Goal: Task Accomplishment & Management: Use online tool/utility

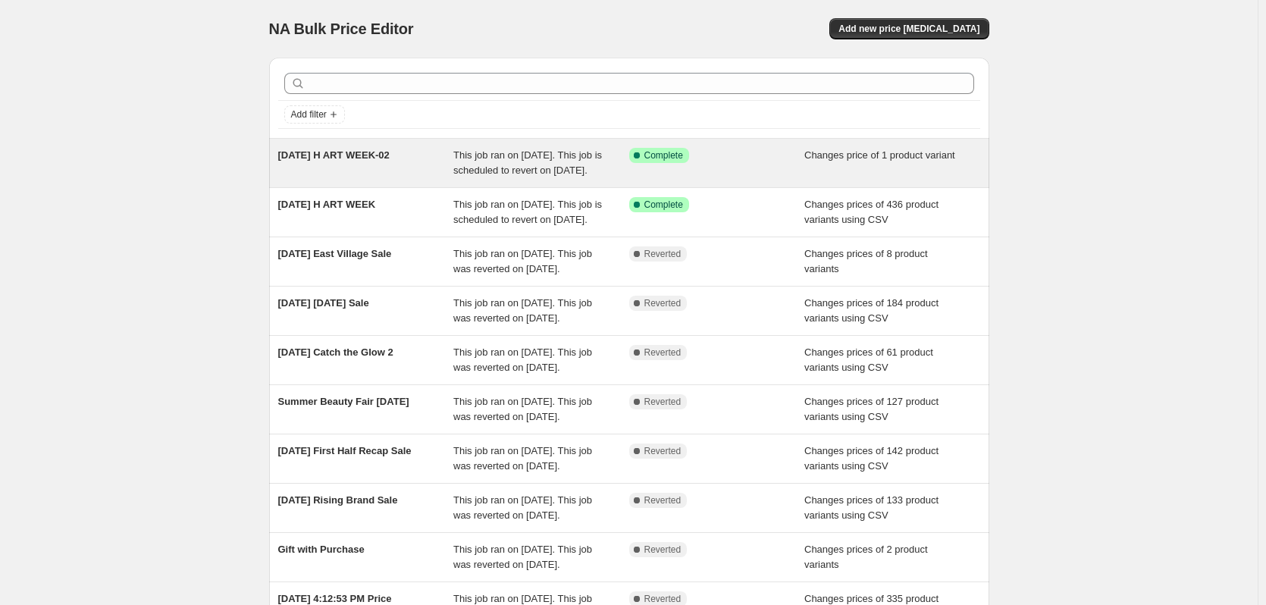
click at [496, 168] on span "This job ran on [DATE]. This job is scheduled to revert on [DATE]." at bounding box center [527, 162] width 149 height 27
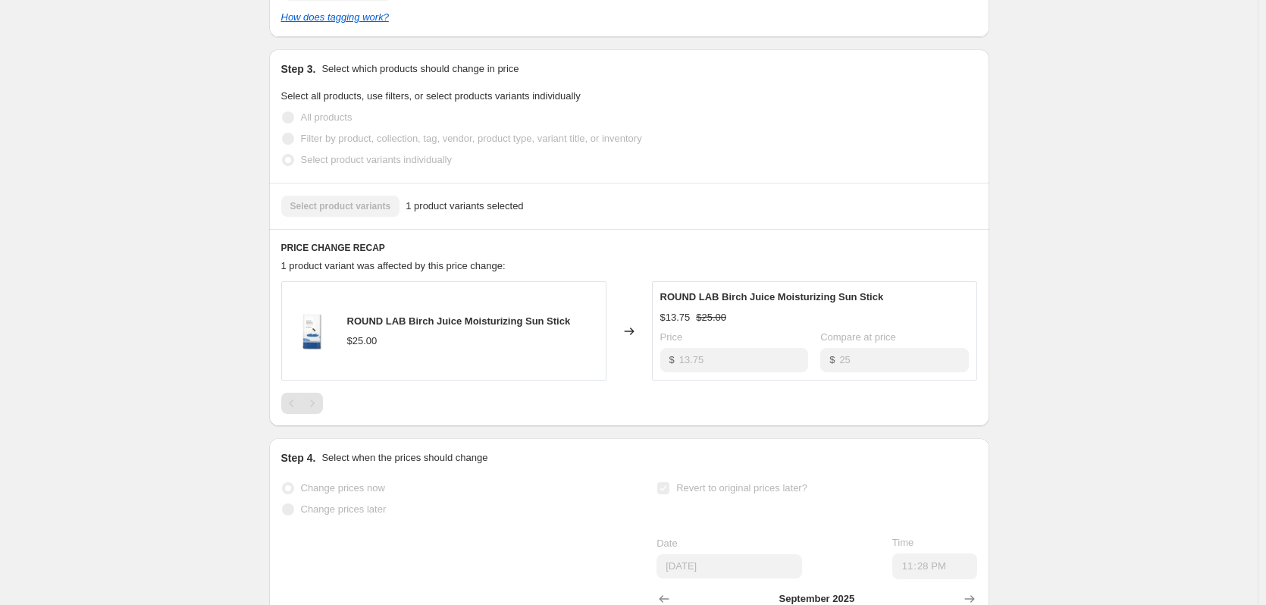
scroll to position [531, 0]
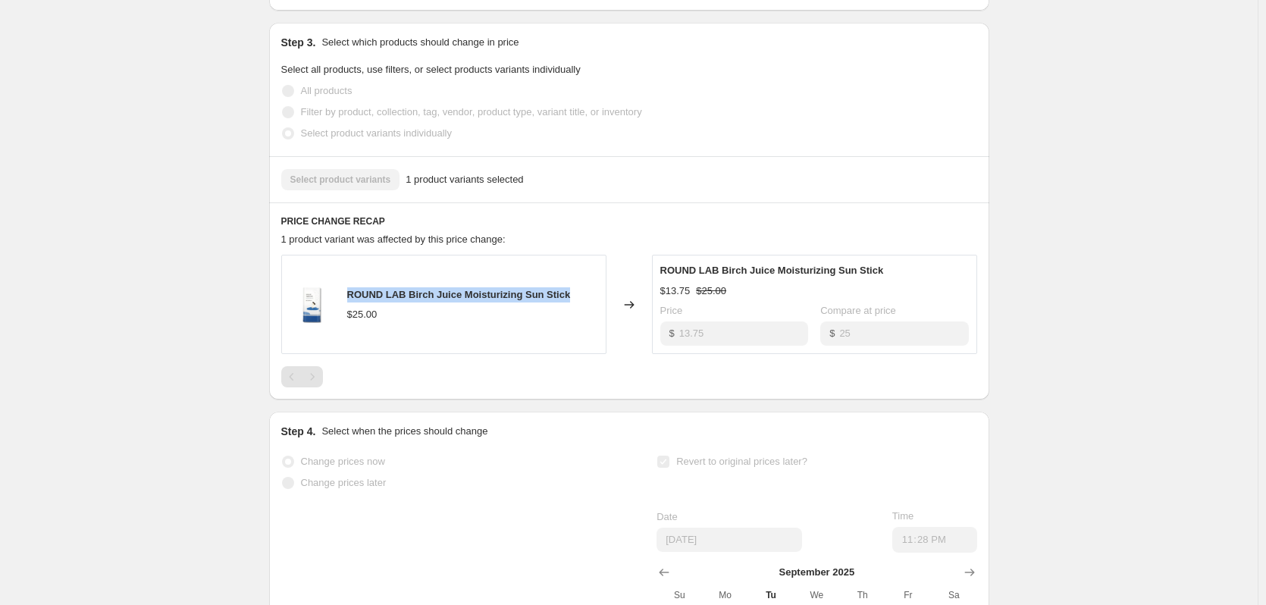
drag, startPoint x: 570, startPoint y: 311, endPoint x: 346, endPoint y: 305, distance: 224.5
click at [346, 305] on div "ROUND LAB Birch Juice Moisturizing Sun Stick $25.00" at bounding box center [443, 304] width 325 height 99
drag, startPoint x: 549, startPoint y: 314, endPoint x: 413, endPoint y: 329, distance: 137.3
click at [413, 322] on div "$25.00" at bounding box center [459, 314] width 224 height 15
click at [322, 315] on img at bounding box center [312, 304] width 45 height 45
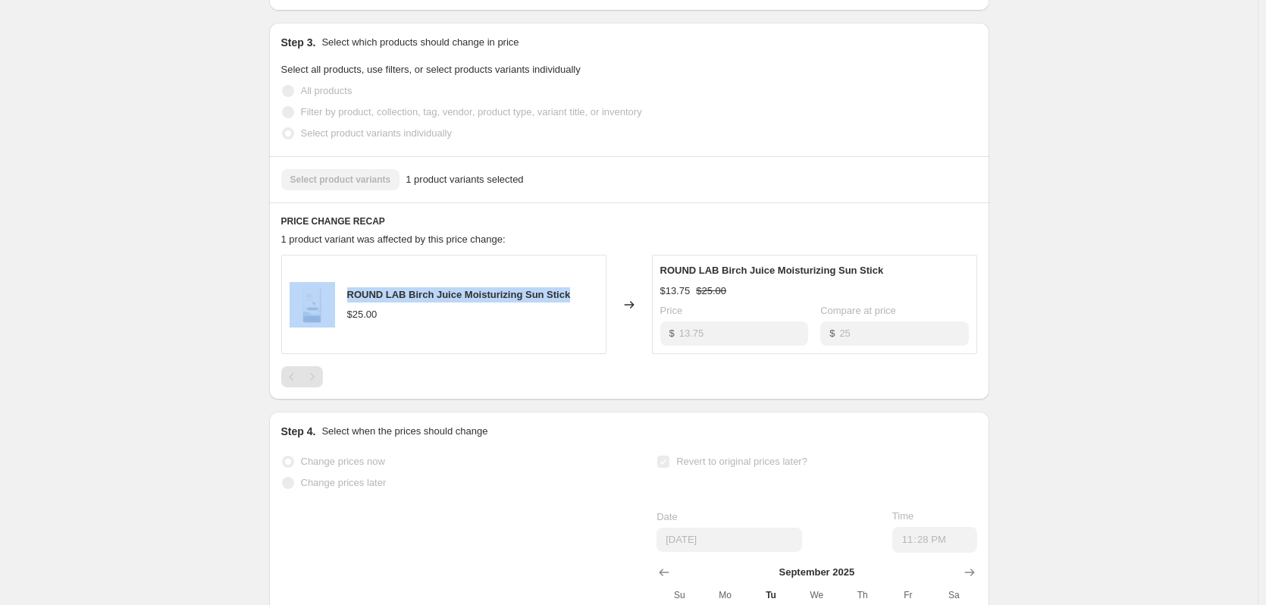
drag, startPoint x: 600, startPoint y: 315, endPoint x: 327, endPoint y: 315, distance: 273.0
click at [323, 315] on div "ROUND LAB Birch Juice Moisturizing Sun Stick $25.00" at bounding box center [443, 304] width 325 height 99
click at [535, 302] on div "ROUND LAB Birch Juice Moisturizing Sun Stick" at bounding box center [459, 294] width 224 height 15
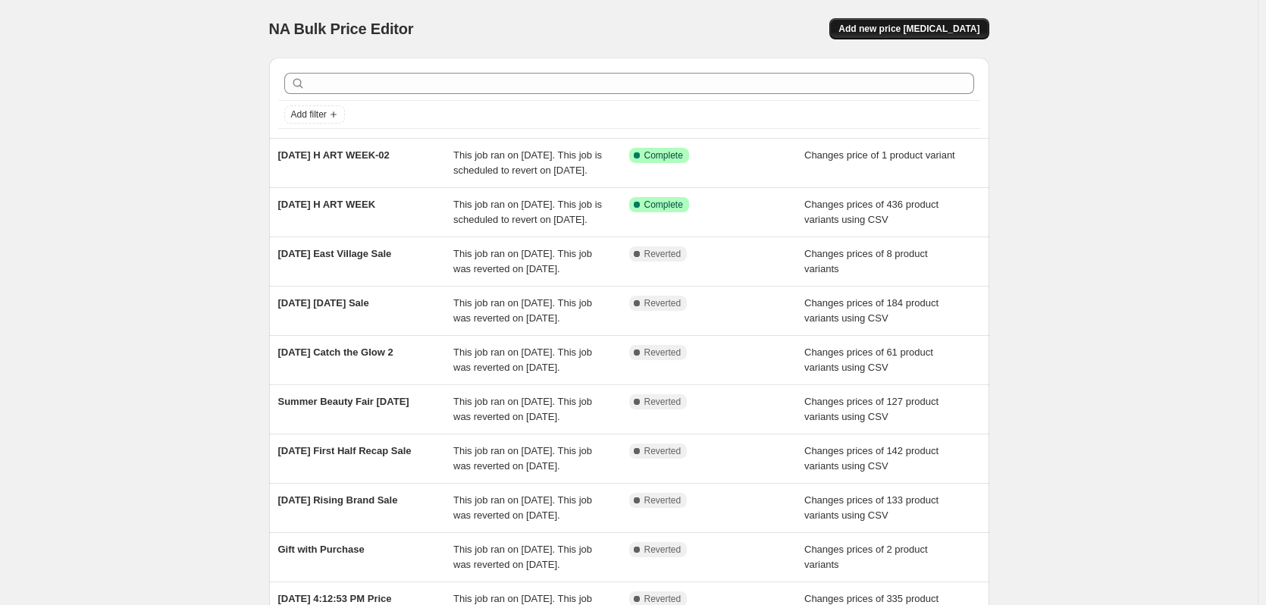
click at [957, 36] on button "Add new price [MEDICAL_DATA]" at bounding box center [909, 28] width 159 height 21
select select "percentage"
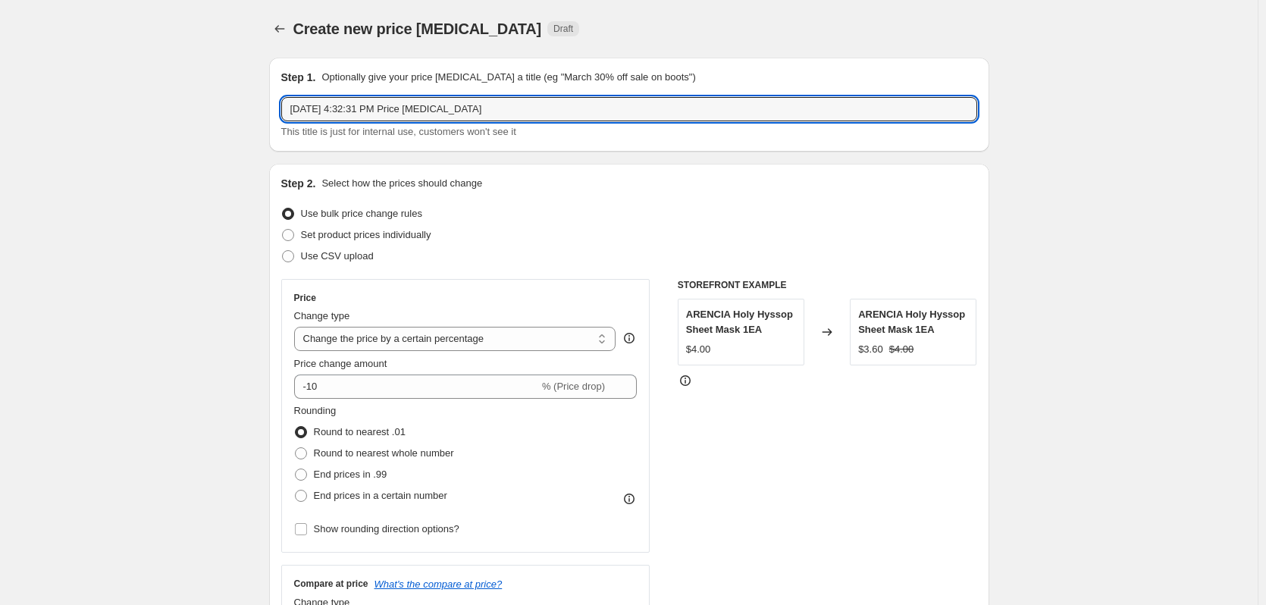
drag, startPoint x: 570, startPoint y: 102, endPoint x: 209, endPoint y: 112, distance: 360.3
click at [593, 130] on div "This title is just for internal use, customers won't see it" at bounding box center [629, 131] width 696 height 15
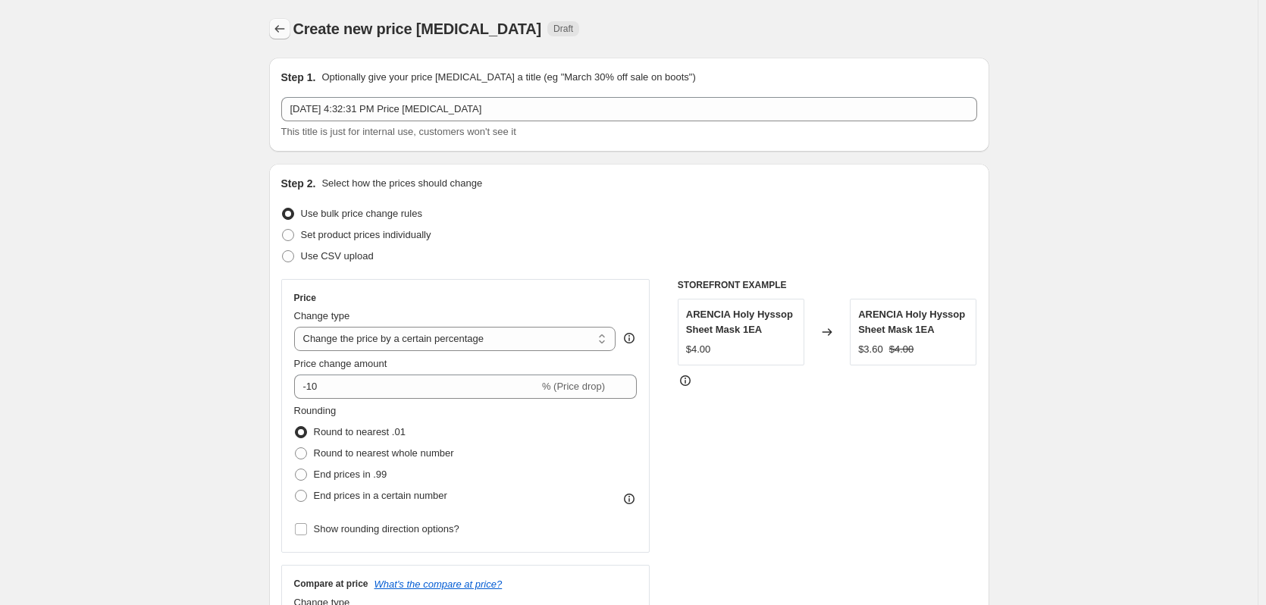
click at [284, 30] on icon "Price change jobs" at bounding box center [279, 28] width 15 height 15
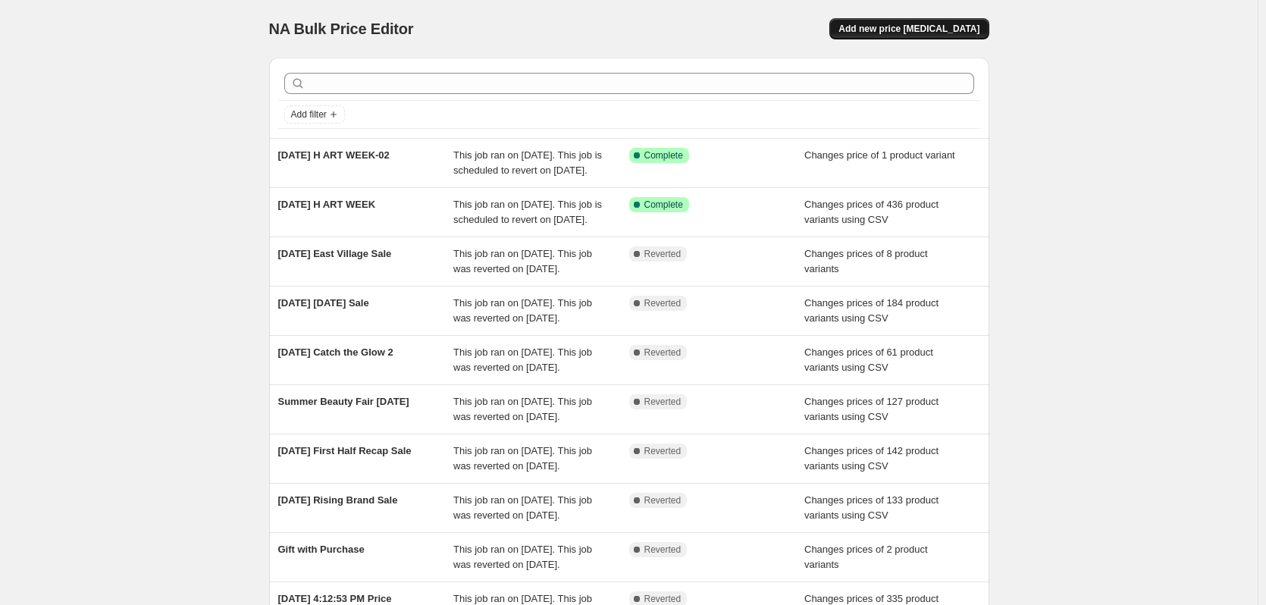
click at [941, 38] on button "Add new price [MEDICAL_DATA]" at bounding box center [909, 28] width 159 height 21
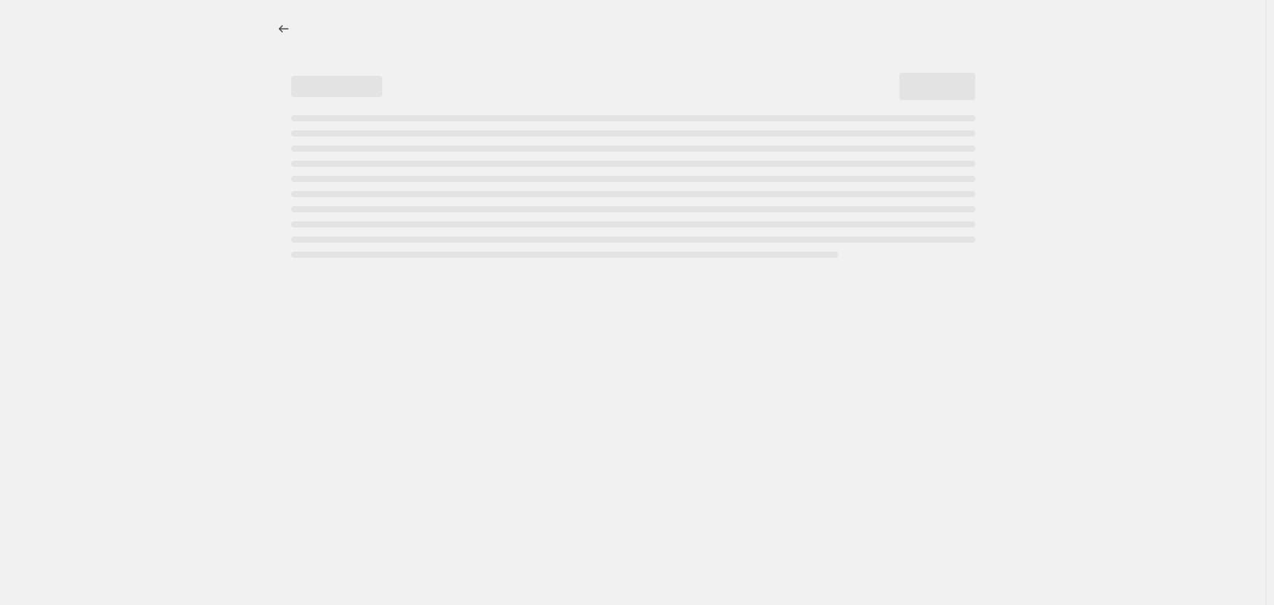
select select "percentage"
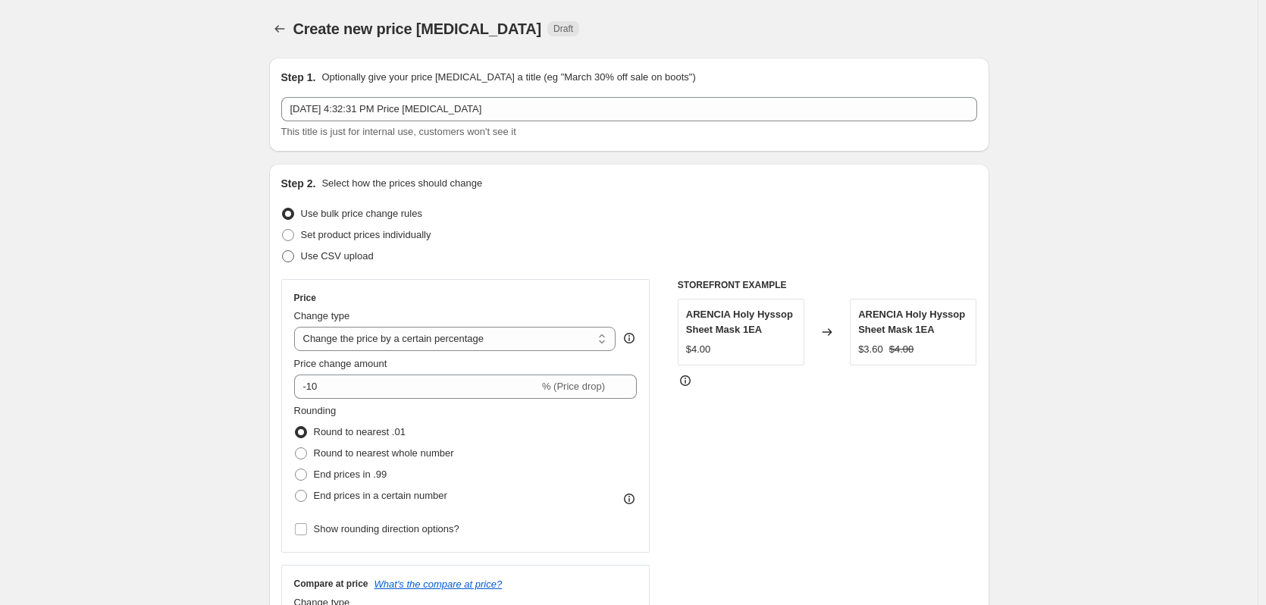
click at [347, 253] on span "Use CSV upload" at bounding box center [337, 255] width 73 height 11
click at [283, 251] on input "Use CSV upload" at bounding box center [282, 250] width 1 height 1
radio input "true"
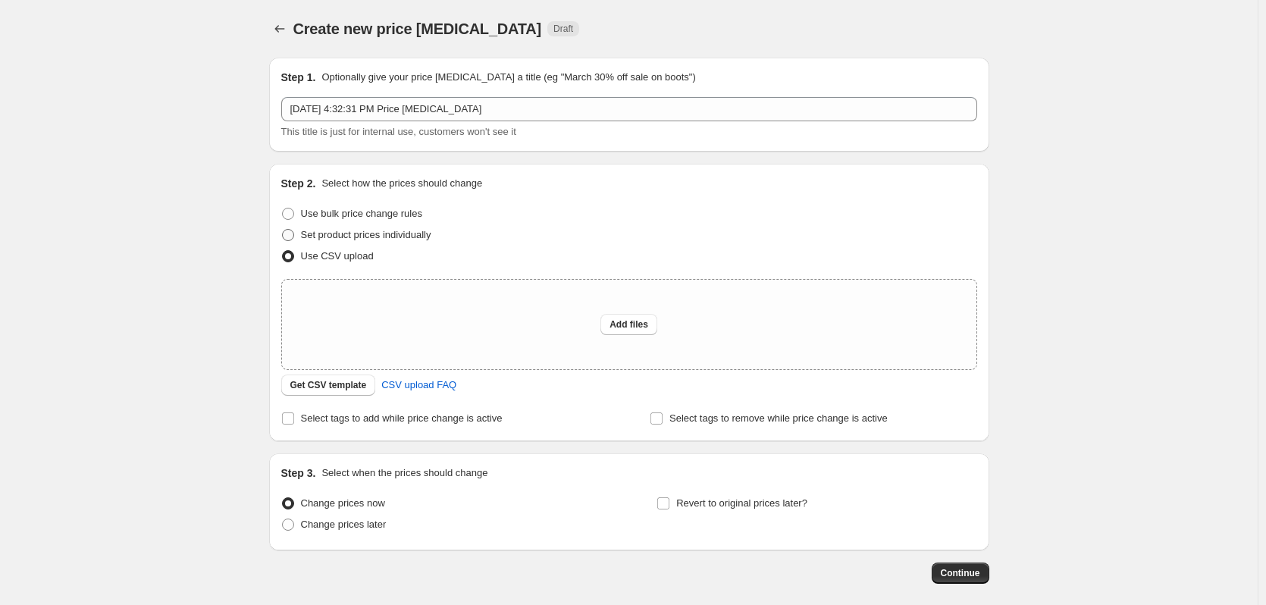
click at [359, 236] on span "Set product prices individually" at bounding box center [366, 234] width 130 height 11
click at [283, 230] on input "Set product prices individually" at bounding box center [282, 229] width 1 height 1
radio input "true"
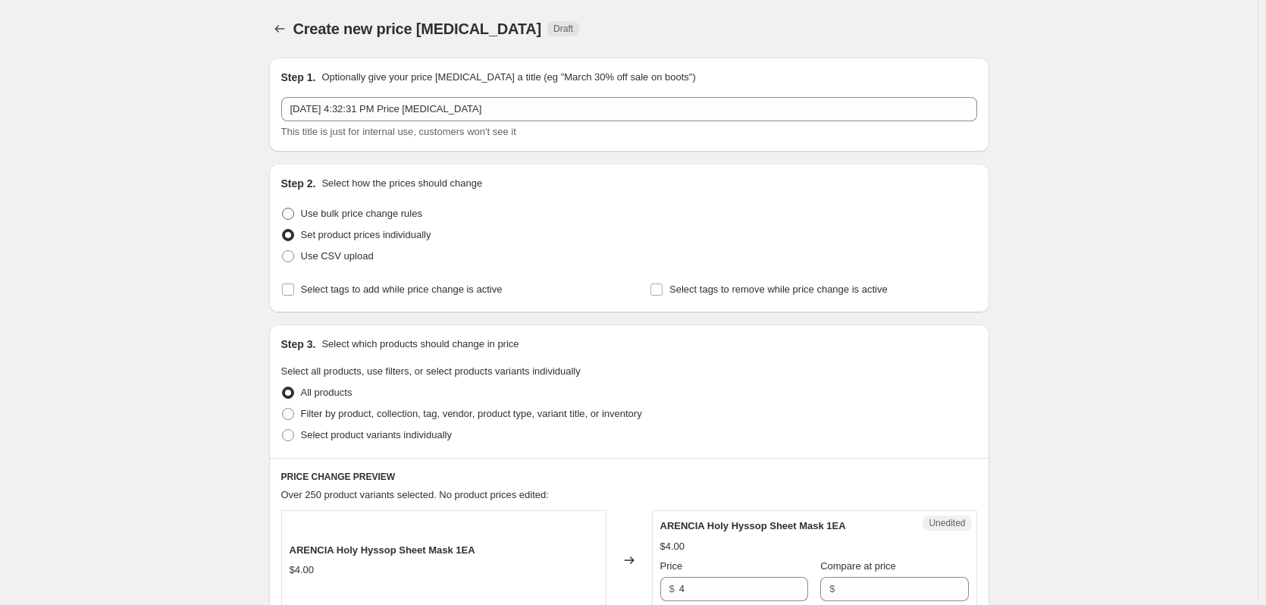
click at [391, 216] on span "Use bulk price change rules" at bounding box center [361, 213] width 121 height 11
click at [283, 209] on input "Use bulk price change rules" at bounding box center [282, 208] width 1 height 1
radio input "true"
select select "percentage"
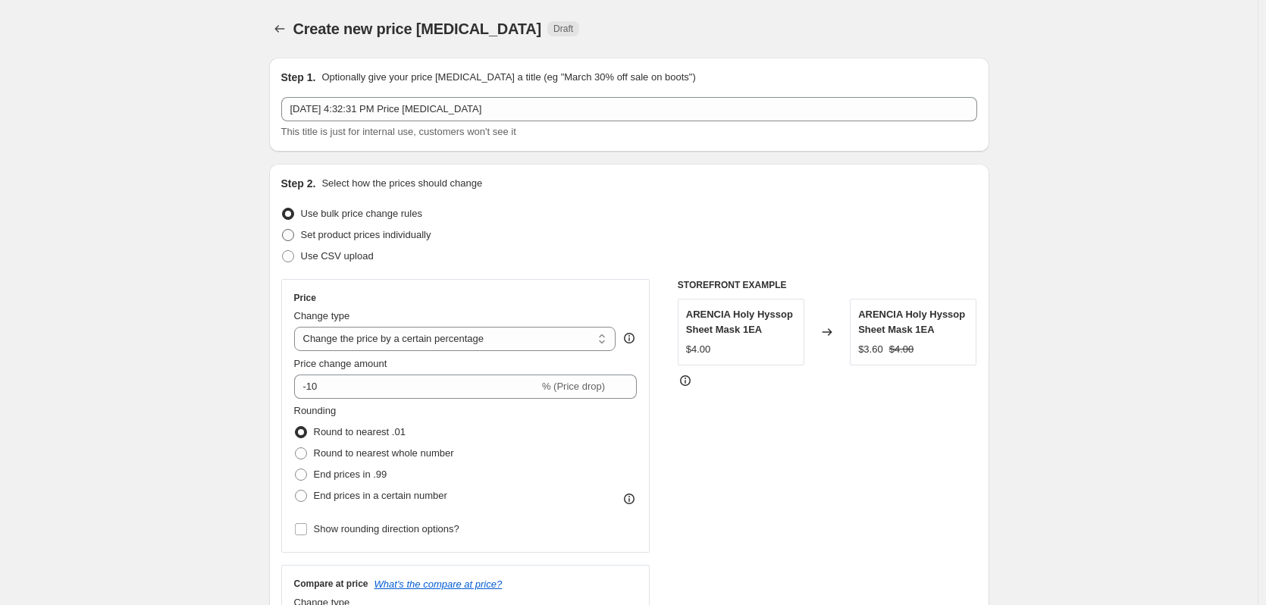
click at [390, 236] on span "Set product prices individually" at bounding box center [366, 234] width 130 height 11
click at [283, 230] on input "Set product prices individually" at bounding box center [282, 229] width 1 height 1
radio input "true"
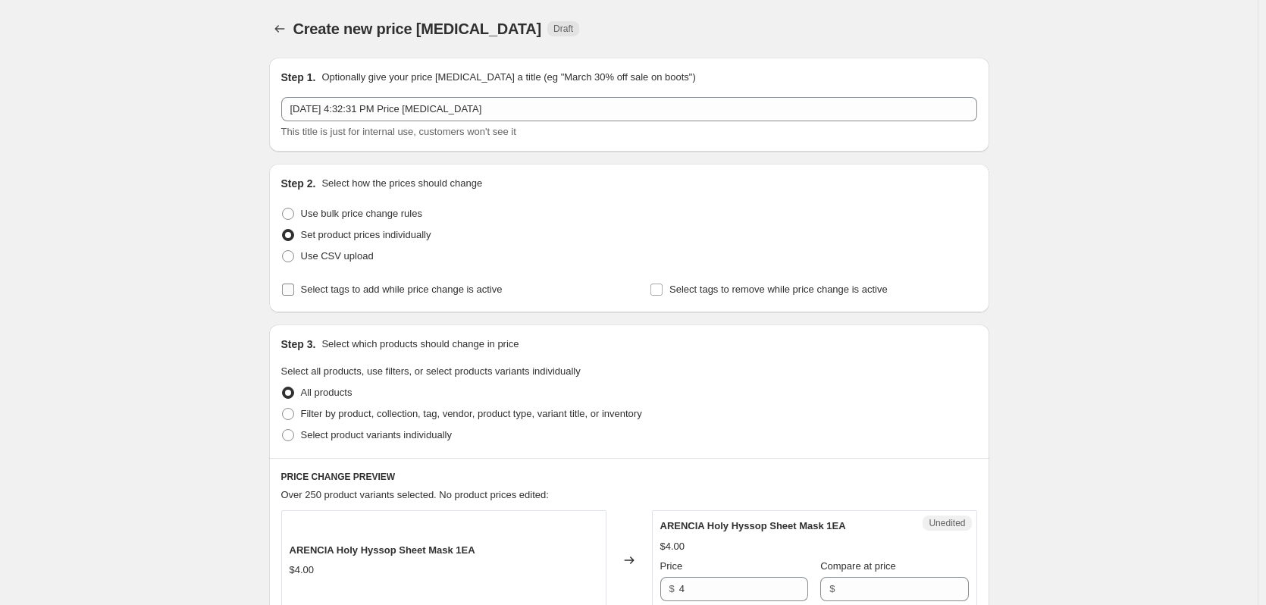
click at [427, 298] on label "Select tags to add while price change is active" at bounding box center [391, 289] width 221 height 21
click at [294, 296] on input "Select tags to add while price change is active" at bounding box center [288, 290] width 12 height 12
checkbox input "true"
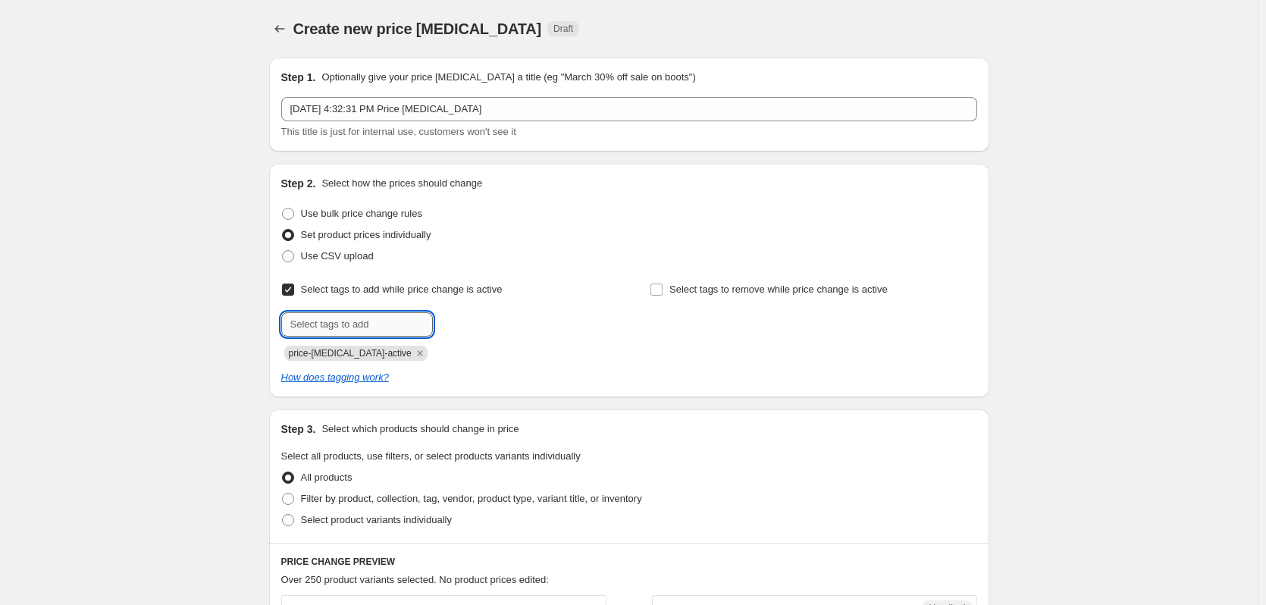
click at [391, 334] on input "text" at bounding box center [357, 324] width 152 height 24
click at [404, 334] on input "text" at bounding box center [357, 324] width 152 height 24
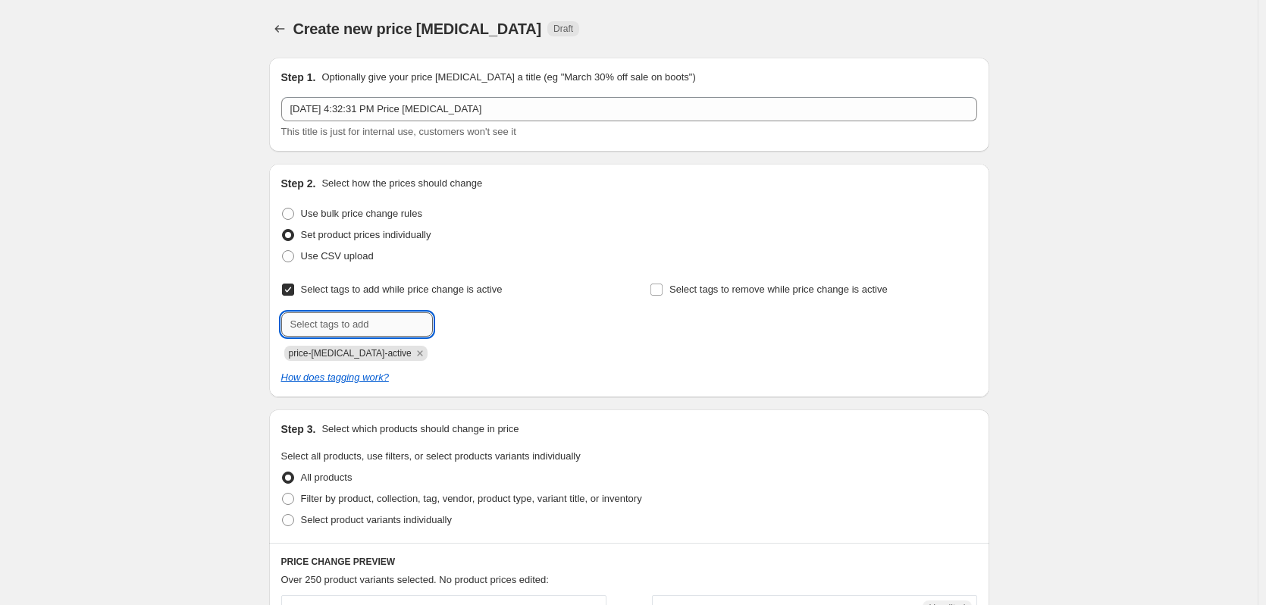
click at [406, 331] on input "text" at bounding box center [357, 324] width 152 height 24
click at [406, 330] on input "text" at bounding box center [357, 324] width 152 height 24
click at [282, 37] on button "Price change jobs" at bounding box center [279, 28] width 21 height 21
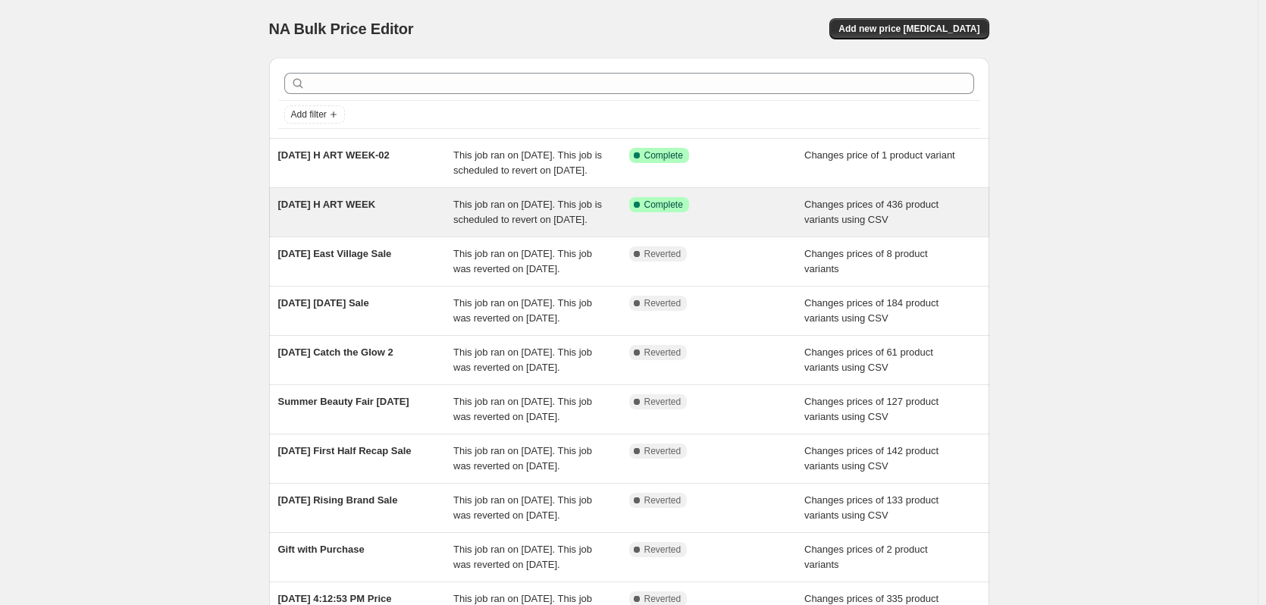
click at [418, 227] on div "[DATE] H ART WEEK" at bounding box center [366, 212] width 176 height 30
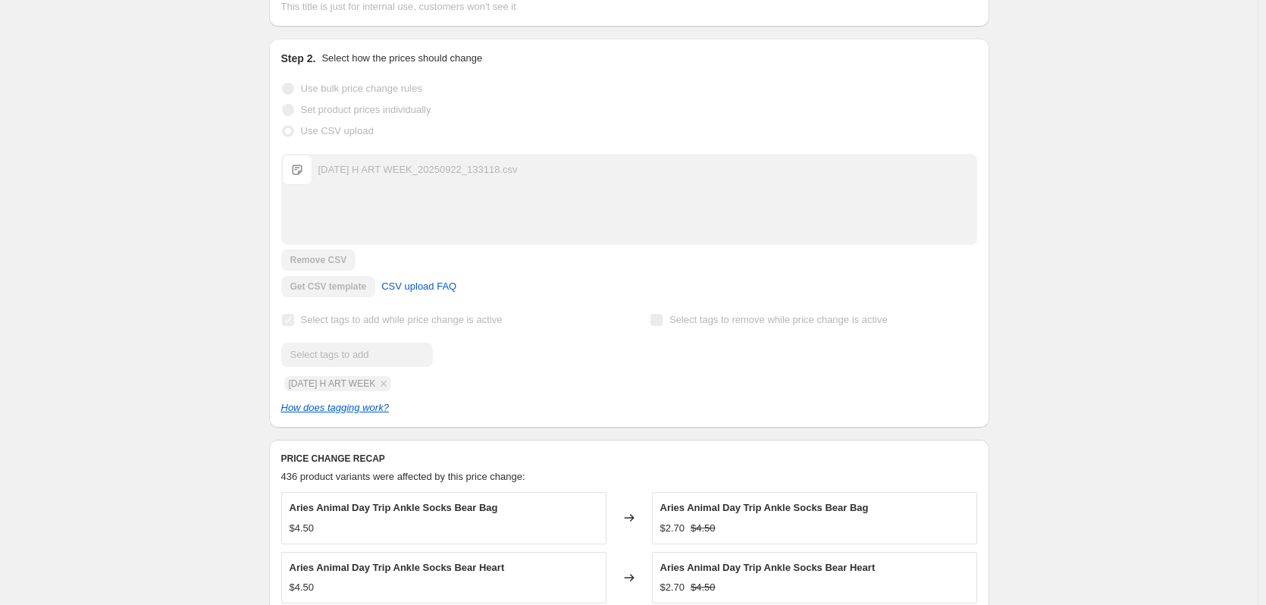
scroll to position [227, 0]
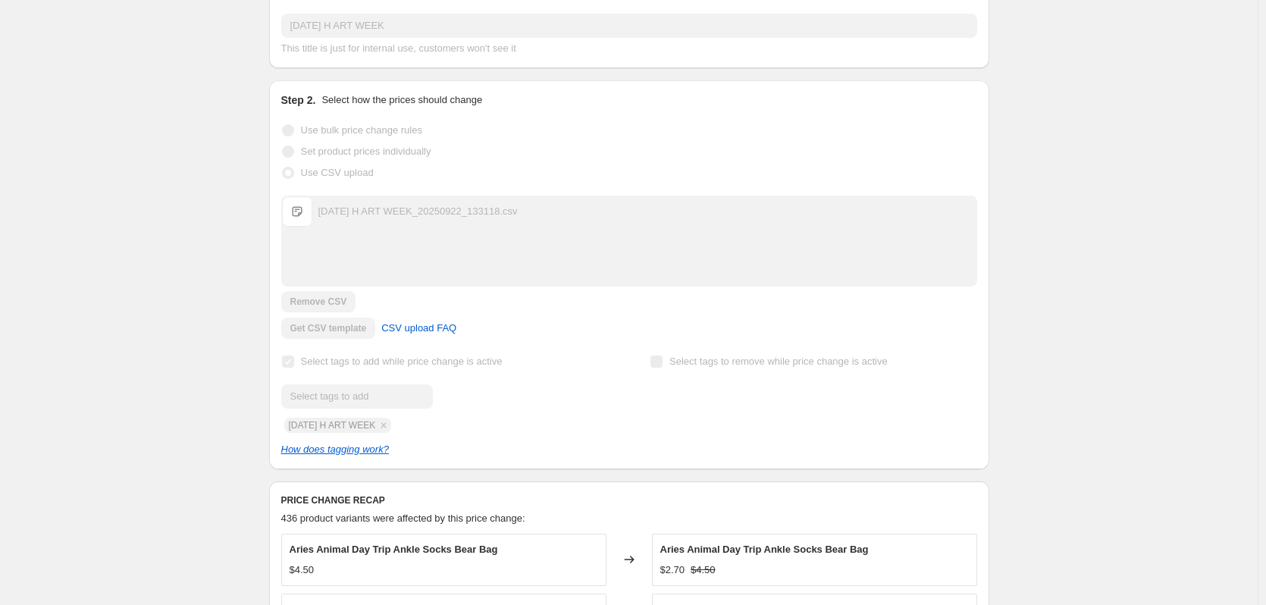
drag, startPoint x: 389, startPoint y: 436, endPoint x: 572, endPoint y: 380, distance: 191.2
click at [292, 432] on div "Submit [DATE] H ART WEEK" at bounding box center [444, 408] width 327 height 49
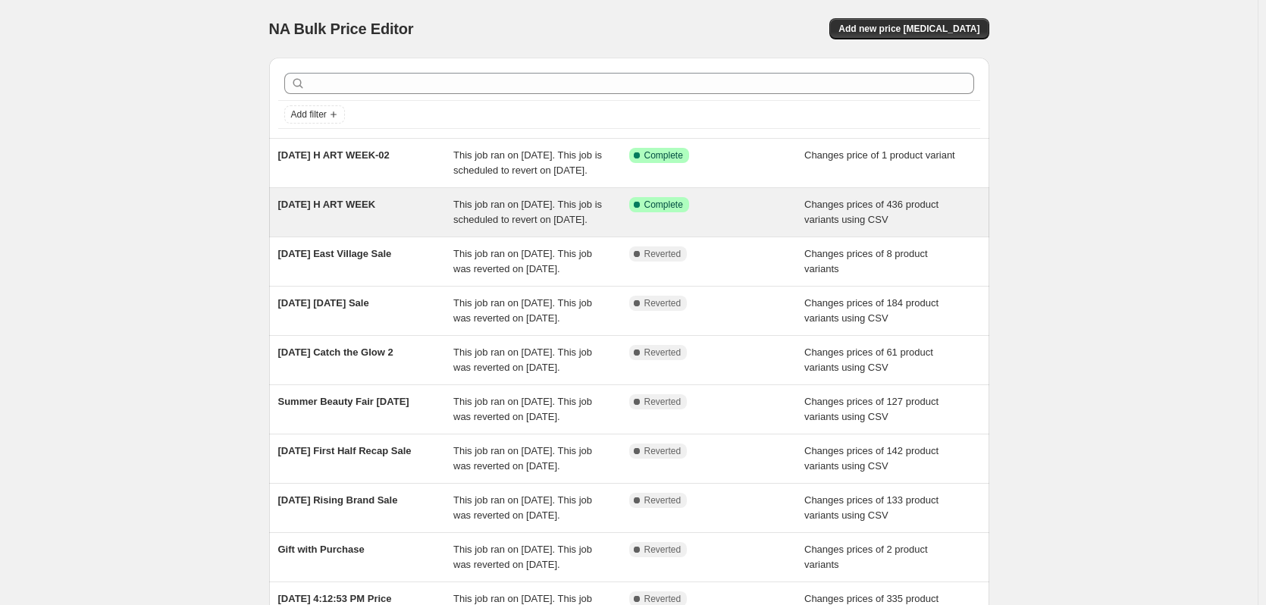
click at [450, 227] on div "[DATE] H ART WEEK" at bounding box center [366, 212] width 176 height 30
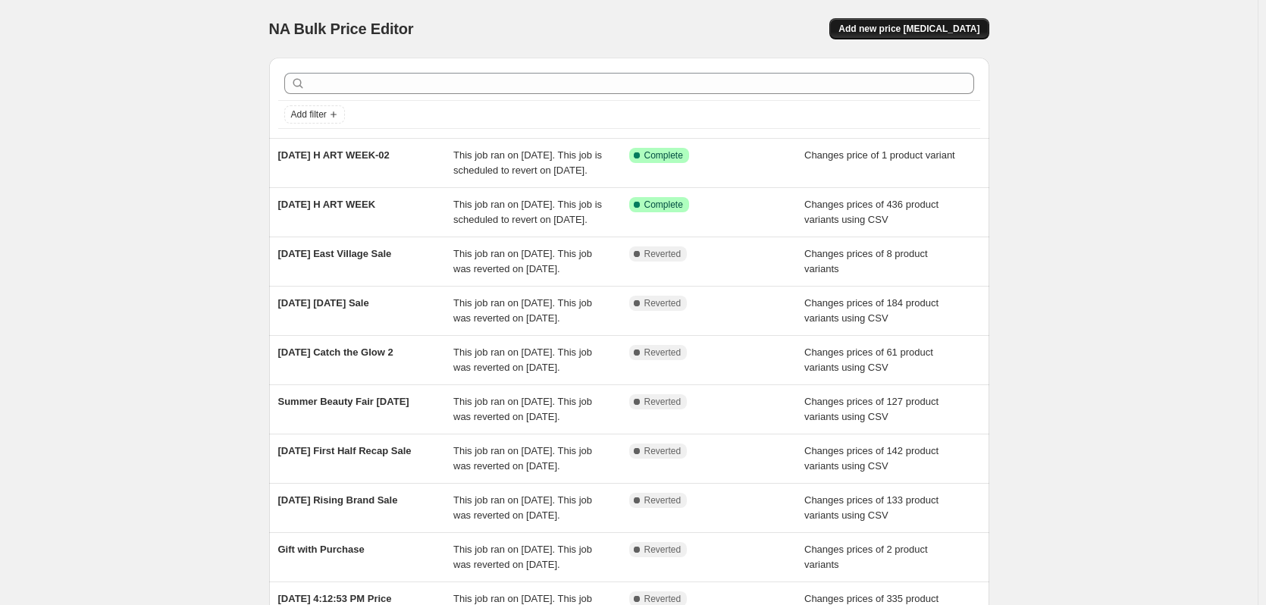
click at [947, 33] on span "Add new price [MEDICAL_DATA]" at bounding box center [909, 29] width 141 height 12
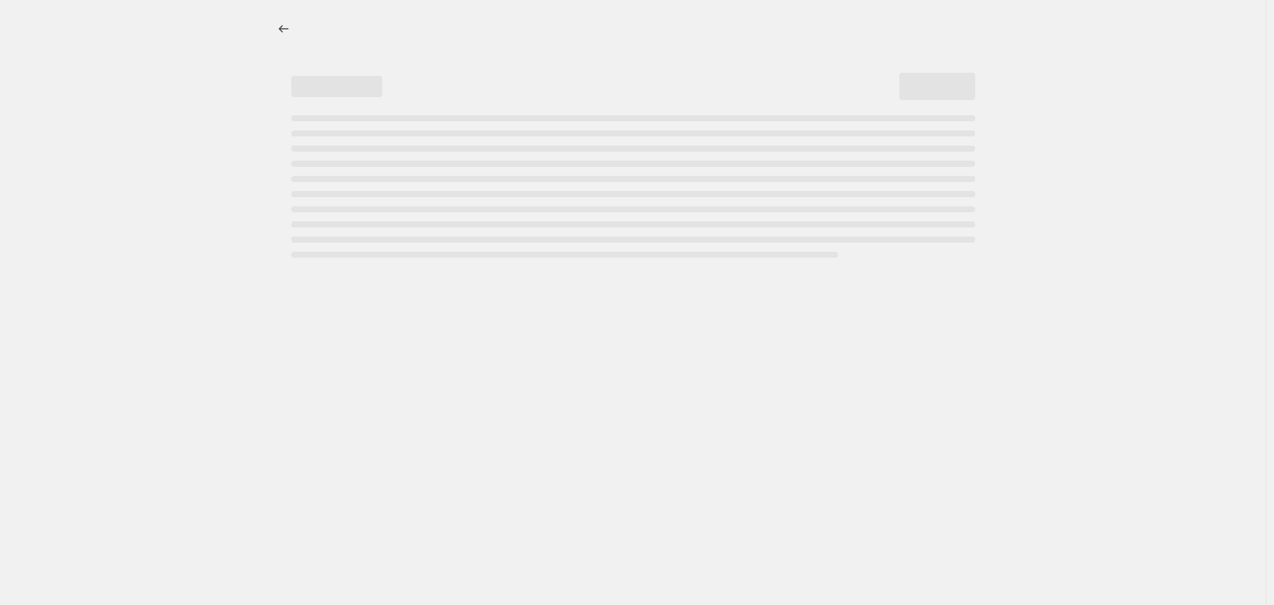
select select "percentage"
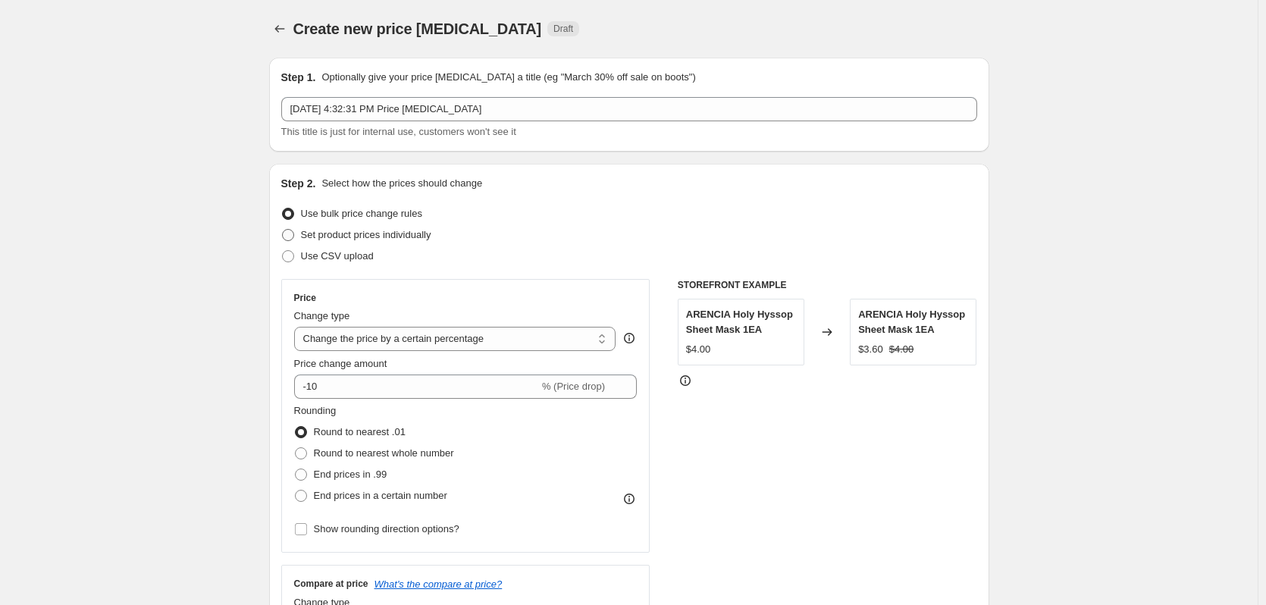
click at [353, 236] on span "Set product prices individually" at bounding box center [366, 234] width 130 height 11
click at [283, 230] on input "Set product prices individually" at bounding box center [282, 229] width 1 height 1
radio input "true"
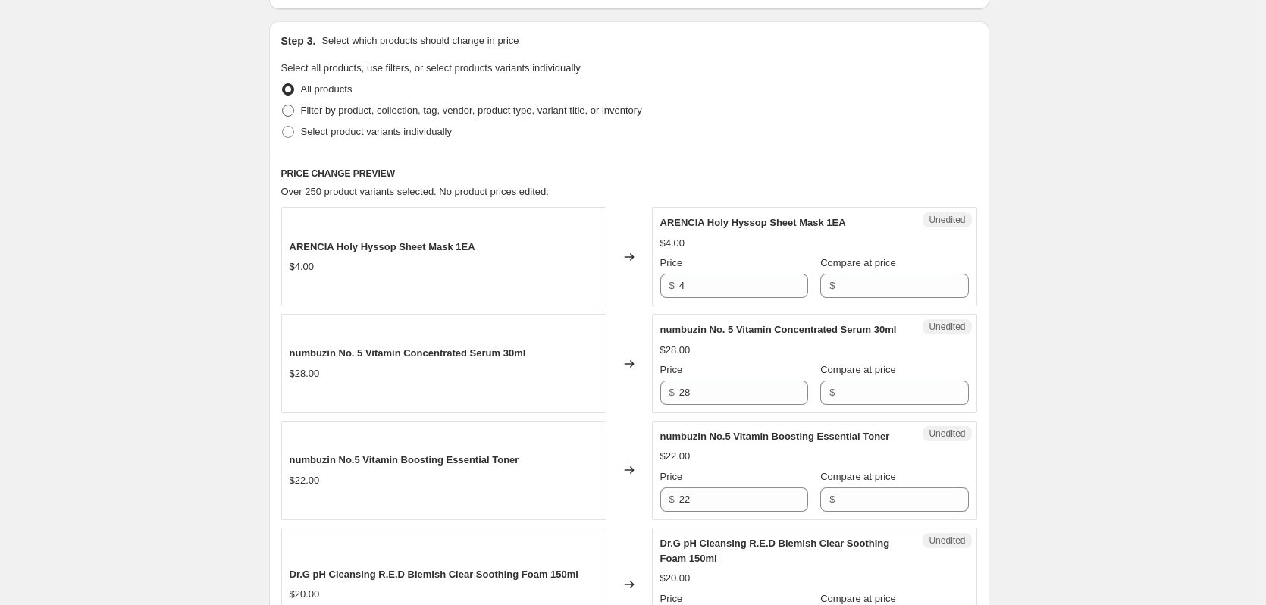
scroll to position [227, 0]
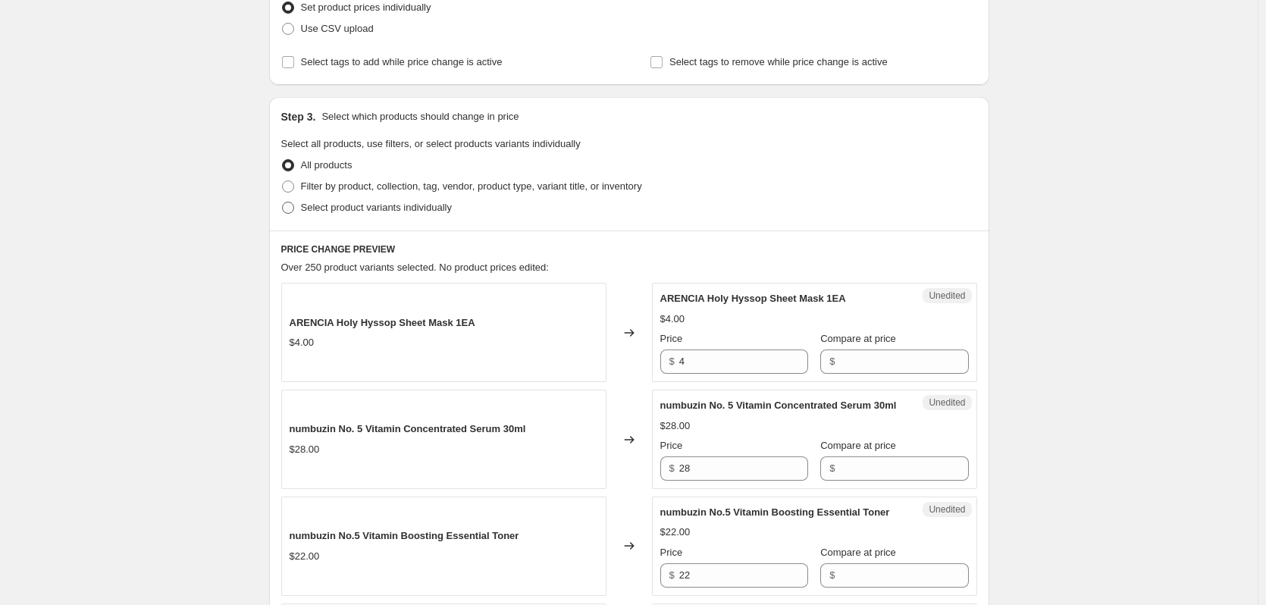
click at [389, 212] on span "Select product variants individually" at bounding box center [376, 207] width 151 height 11
click at [283, 202] on input "Select product variants individually" at bounding box center [282, 202] width 1 height 1
radio input "true"
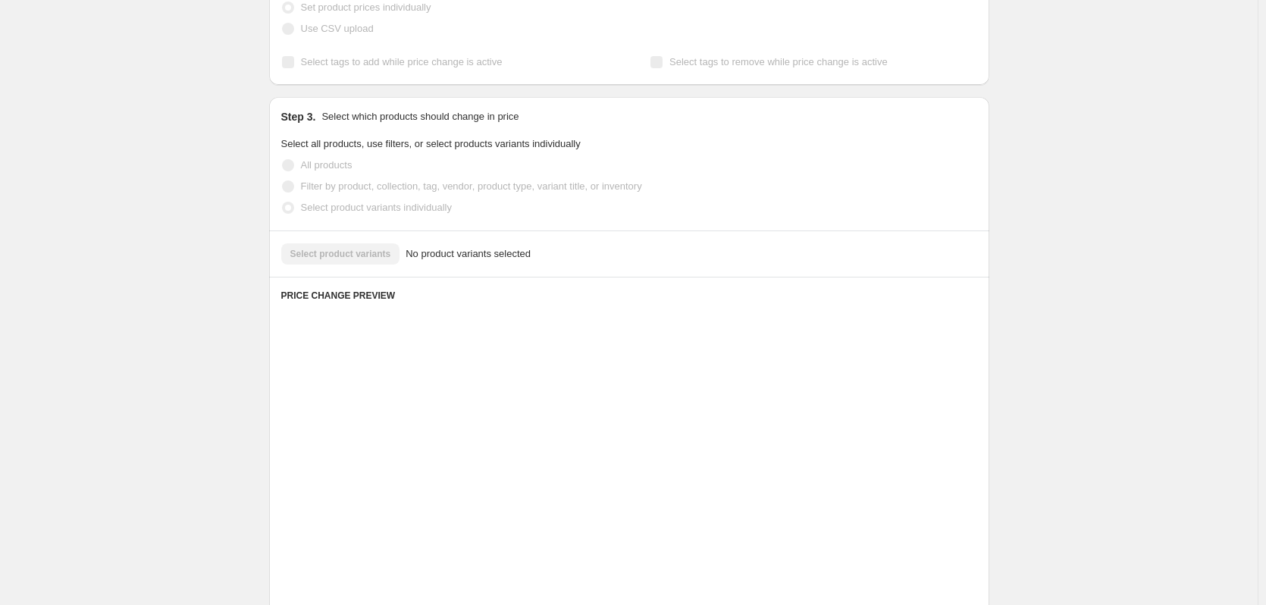
scroll to position [191, 0]
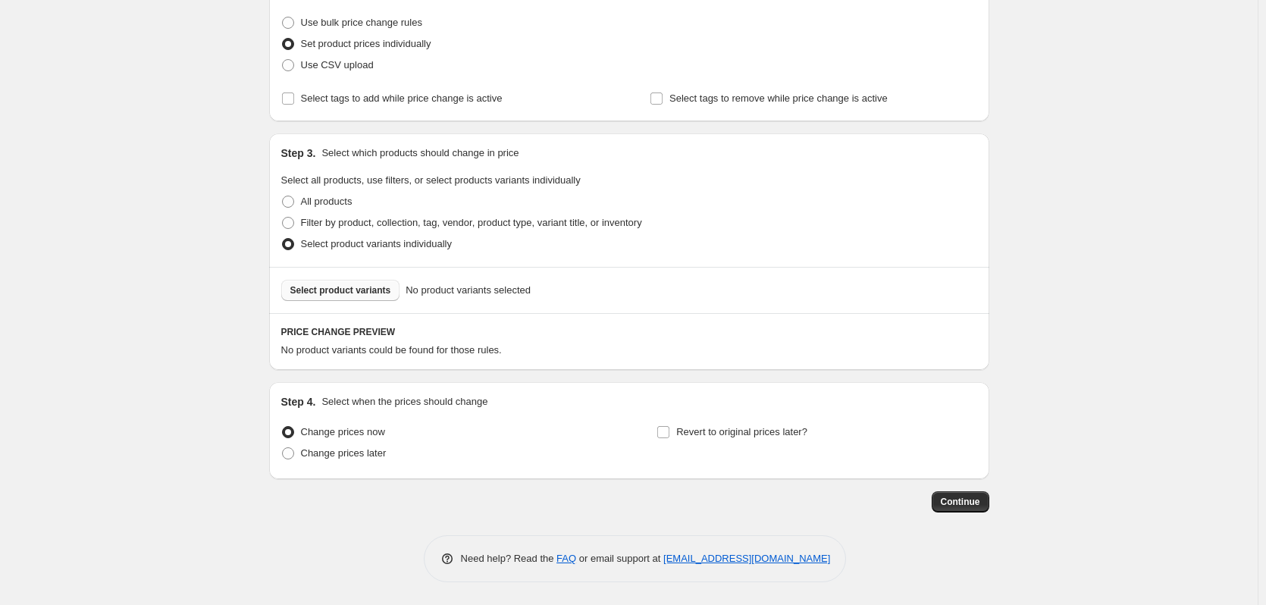
click at [377, 291] on span "Select product variants" at bounding box center [340, 290] width 101 height 12
click at [384, 458] on span "Change prices later" at bounding box center [344, 452] width 86 height 11
click at [283, 448] on input "Change prices later" at bounding box center [282, 447] width 1 height 1
radio input "true"
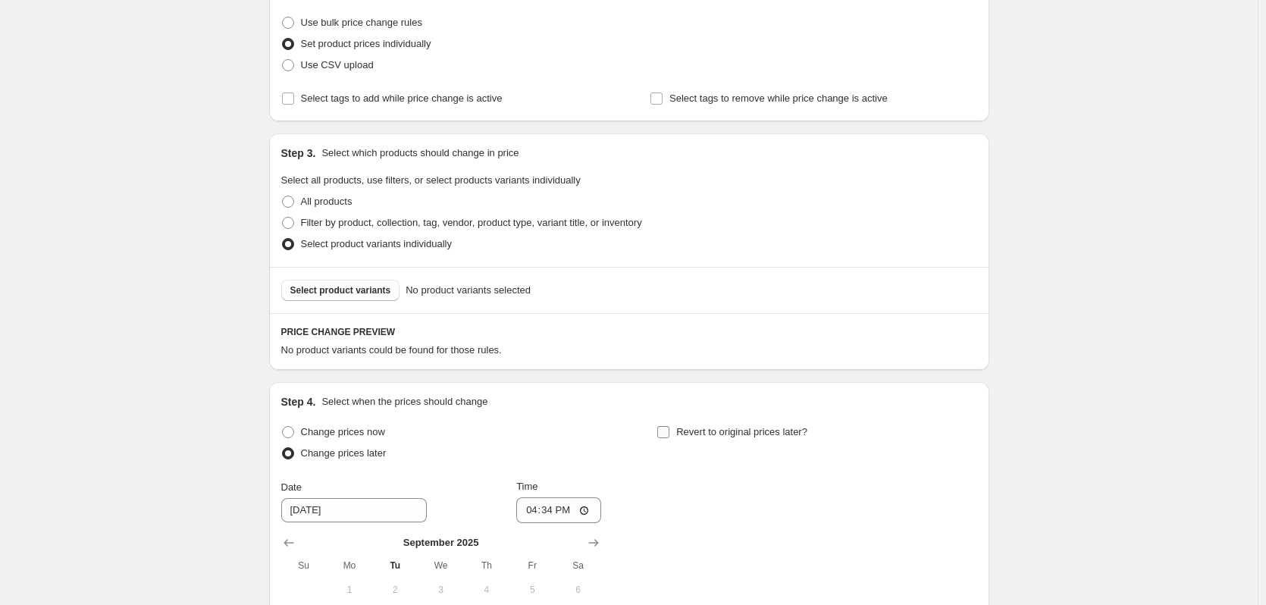
click at [752, 426] on span "Revert to original prices later?" at bounding box center [741, 431] width 131 height 11
click at [670, 426] on input "Revert to original prices later?" at bounding box center [663, 432] width 12 height 12
click at [645, 433] on div "Change prices now Change prices later Date [DATE] Time 16:34 [DATE] Su Mo Tu We…" at bounding box center [629, 561] width 696 height 278
click at [676, 429] on label "Revert to original prices later?" at bounding box center [732, 432] width 151 height 21
click at [670, 429] on input "Revert to original prices later?" at bounding box center [663, 432] width 12 height 12
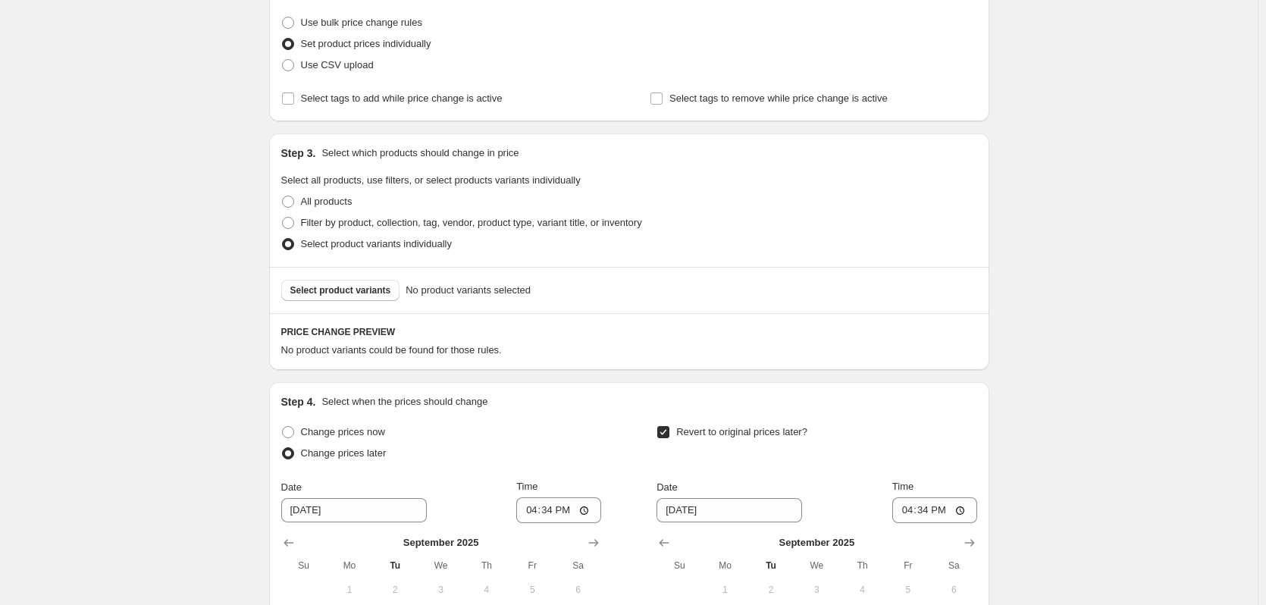
checkbox input "false"
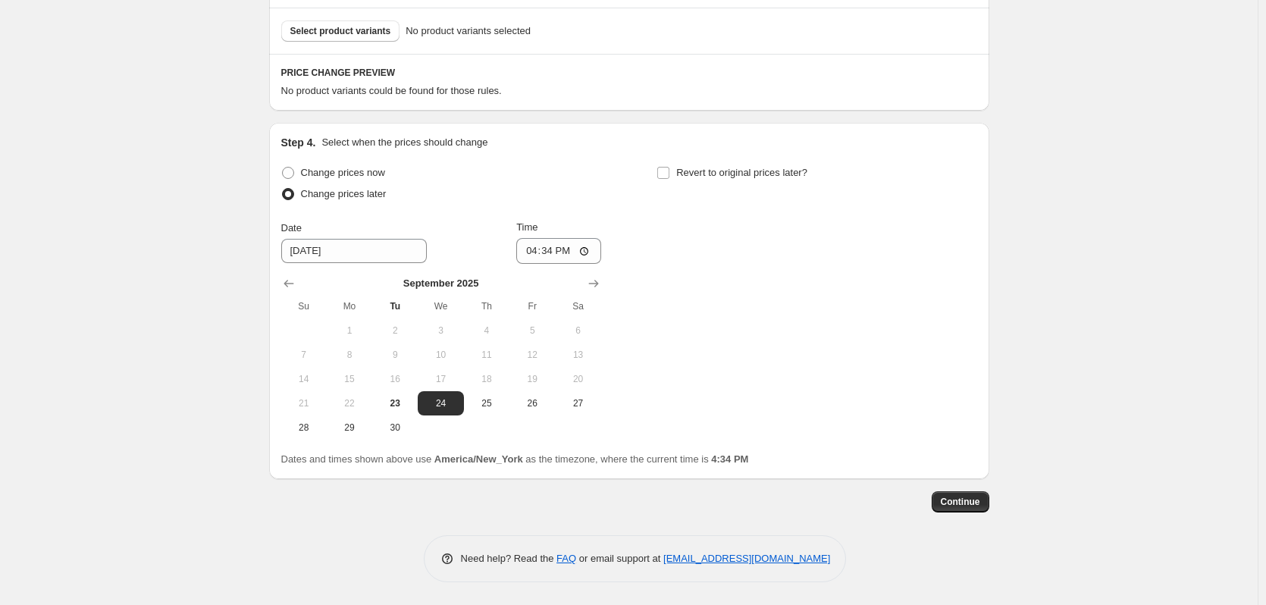
scroll to position [0, 0]
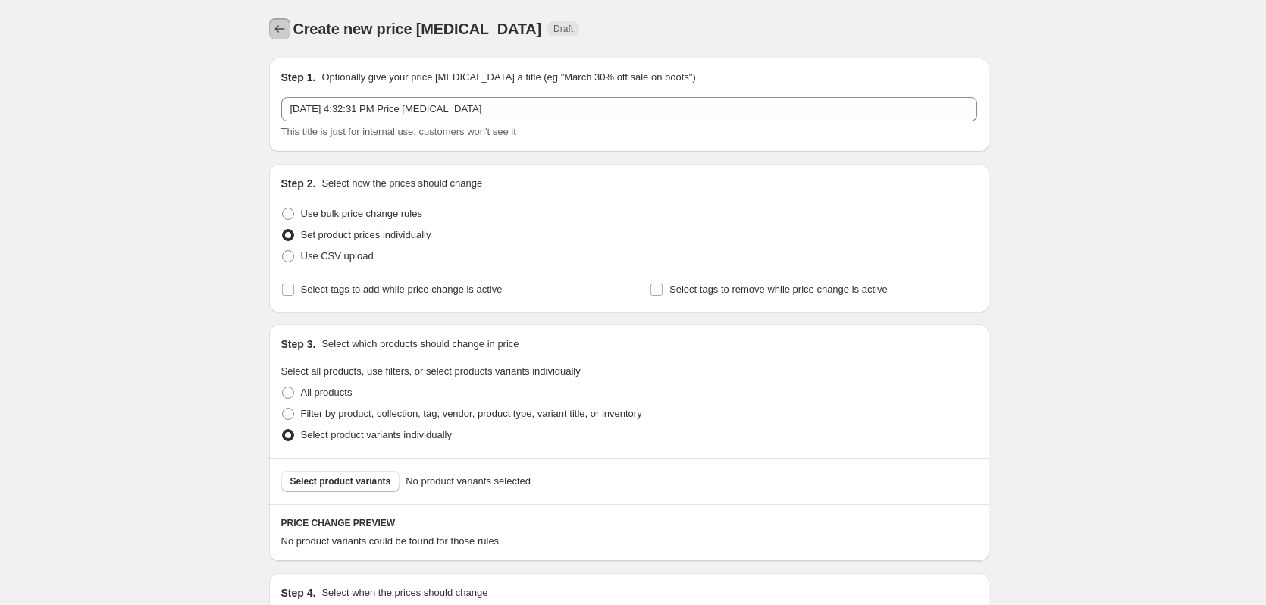
click at [282, 26] on icon "Price change jobs" at bounding box center [279, 28] width 15 height 15
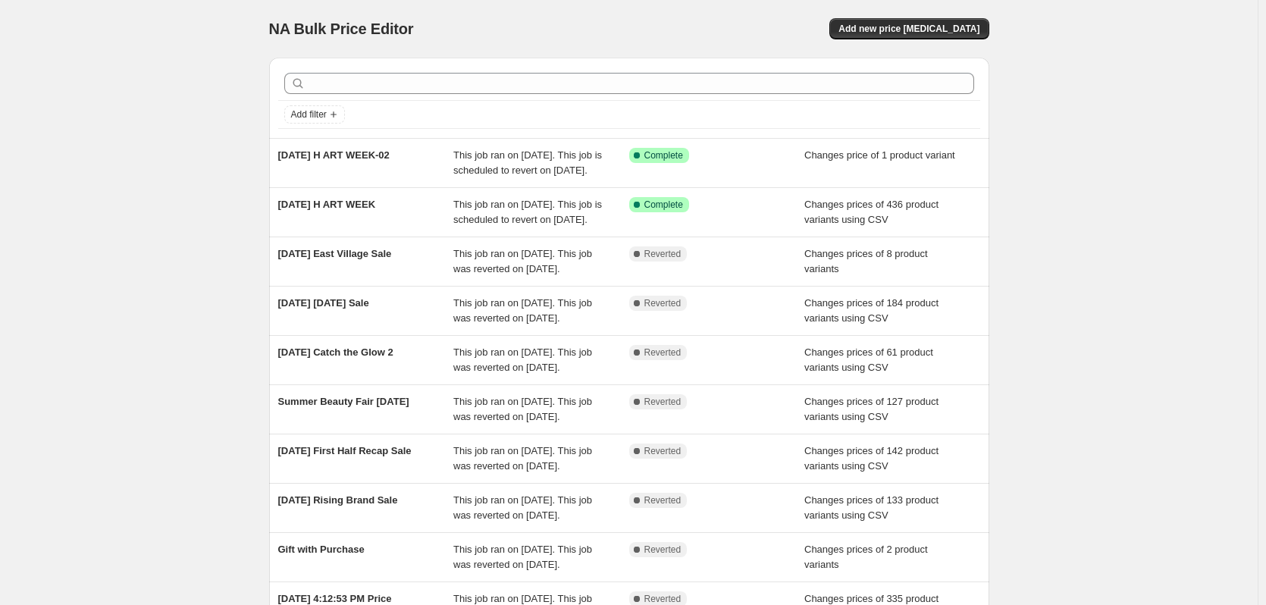
click at [1093, 135] on div "NA Bulk Price Editor. This page is ready NA Bulk Price Editor Add new price [ME…" at bounding box center [629, 390] width 1258 height 781
click at [965, 29] on span "Add new price [MEDICAL_DATA]" at bounding box center [909, 29] width 141 height 12
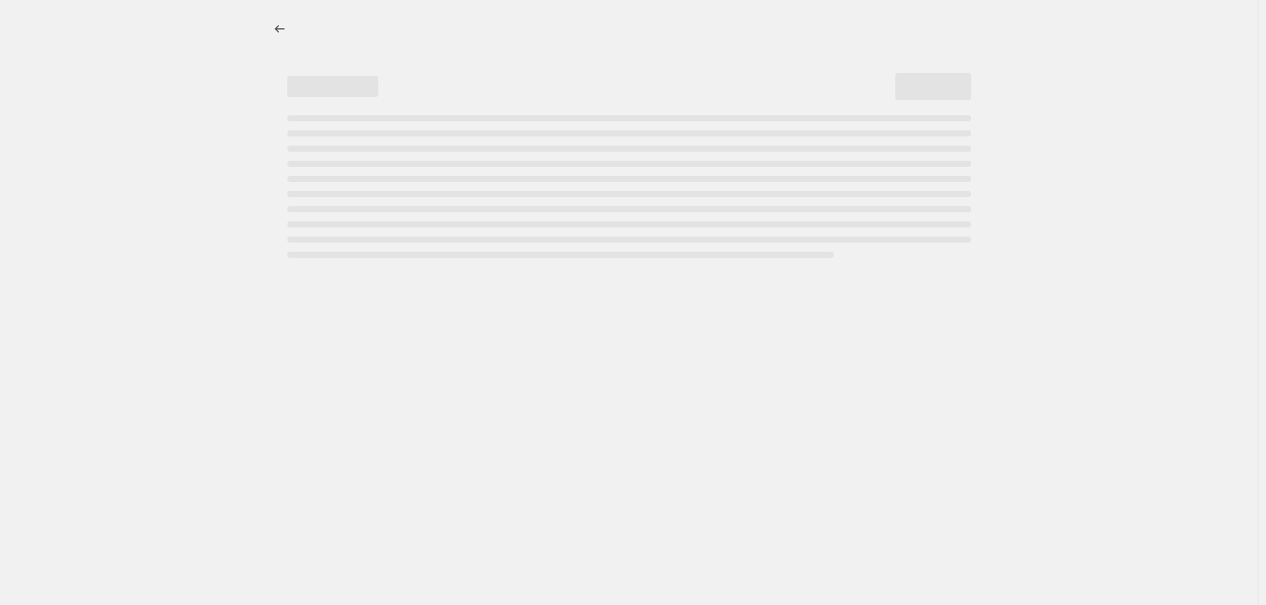
select select "percentage"
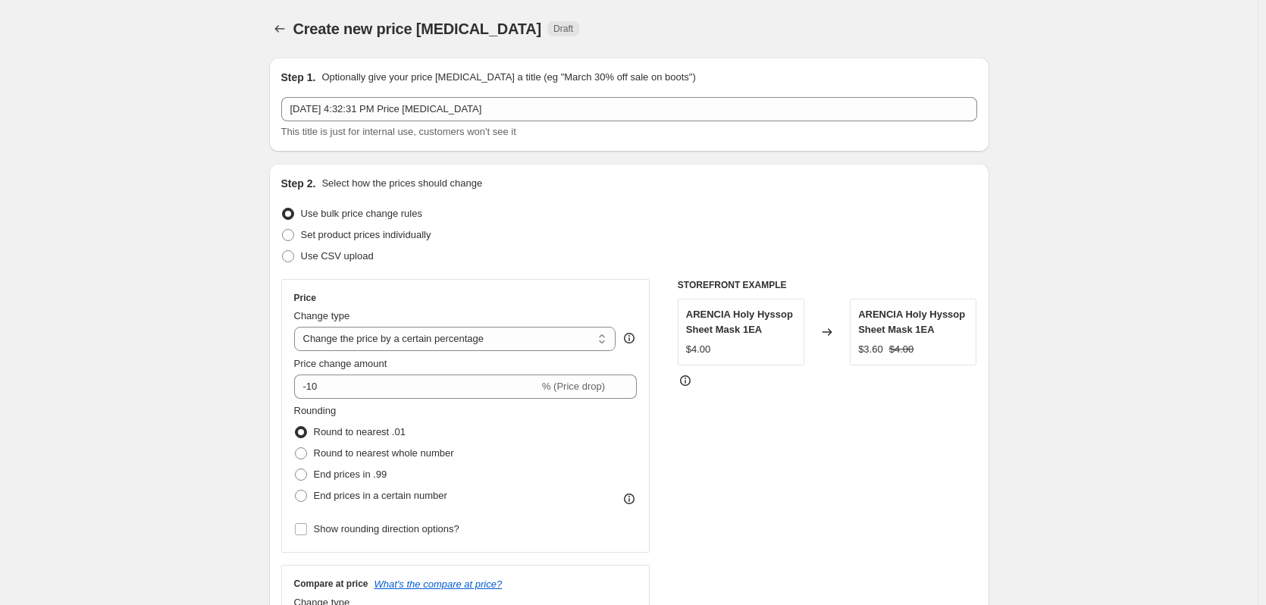
click at [293, 30] on div at bounding box center [281, 28] width 24 height 21
click at [290, 31] on button "Price change jobs" at bounding box center [279, 28] width 21 height 21
